Goal: Information Seeking & Learning: Learn about a topic

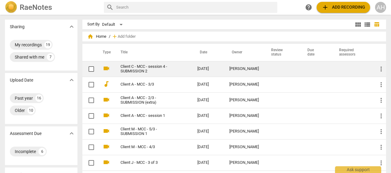
click at [132, 69] on link "Client C - MCC - session 4 - SUBMISSION 2" at bounding box center [147, 69] width 55 height 9
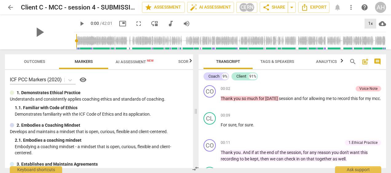
click at [372, 22] on div "1x" at bounding box center [371, 24] width 12 height 10
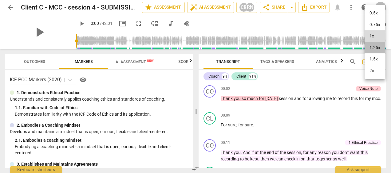
click at [372, 46] on li "1.25x" at bounding box center [375, 48] width 21 height 12
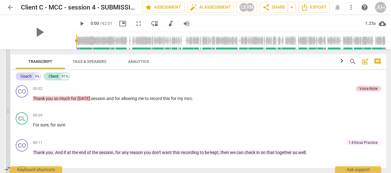
drag, startPoint x: 195, startPoint y: 100, endPoint x: 8, endPoint y: 81, distance: 188.8
click at [8, 81] on span at bounding box center [8, 111] width 4 height 124
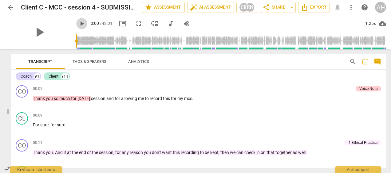
click at [78, 24] on span "play_arrow" at bounding box center [81, 23] width 7 height 7
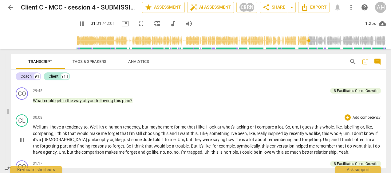
scroll to position [1929, 0]
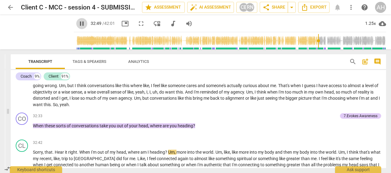
click at [78, 21] on span "pause" at bounding box center [81, 23] width 7 height 7
type input "1970"
click at [26, 75] on div "Coach" at bounding box center [26, 76] width 11 height 6
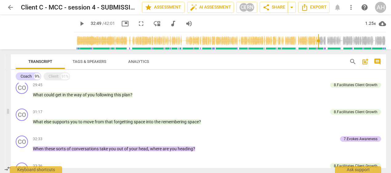
scroll to position [703, 0]
